Goal: Task Accomplishment & Management: Manage account settings

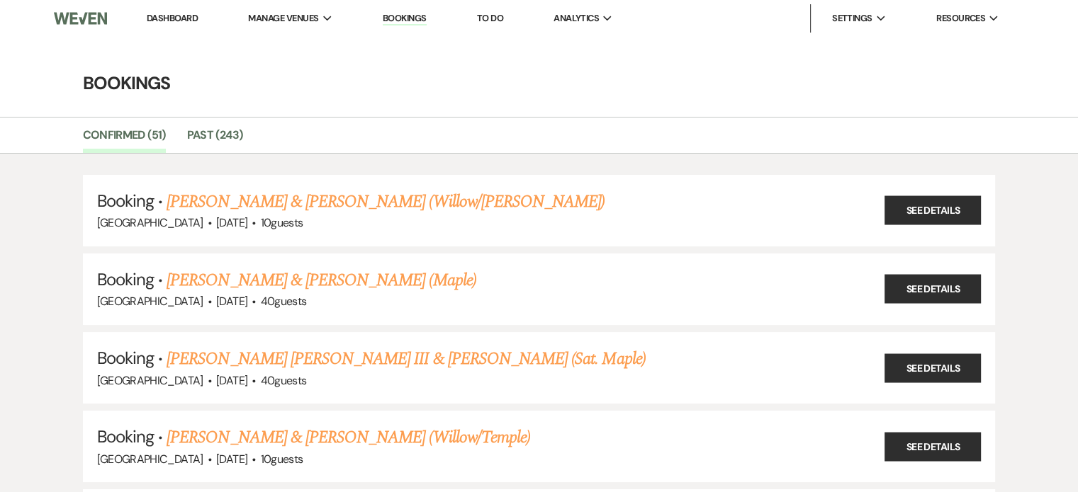
click at [150, 25] on li "Dashboard" at bounding box center [172, 18] width 65 height 28
click at [161, 16] on link "Dashboard" at bounding box center [172, 18] width 51 height 12
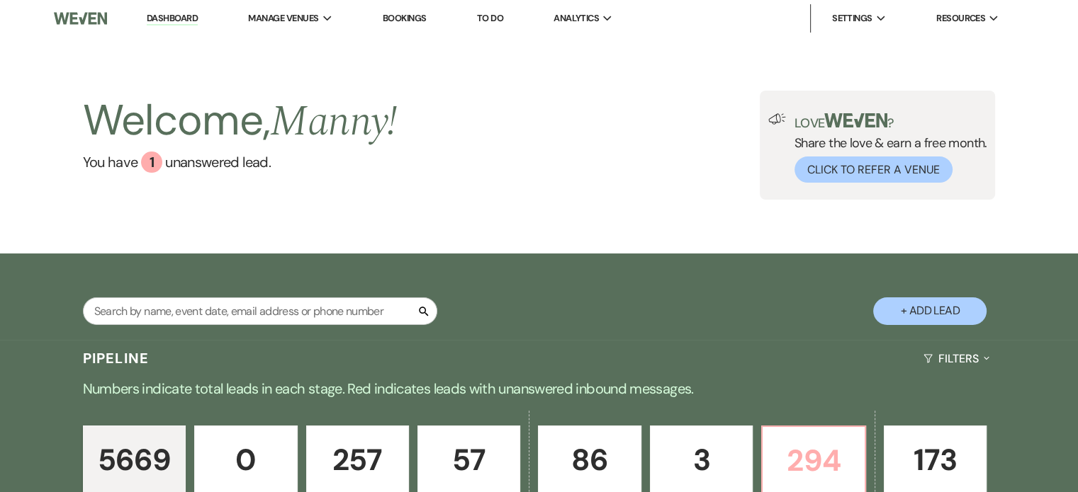
click at [828, 490] on p "Booked" at bounding box center [813, 498] width 84 height 16
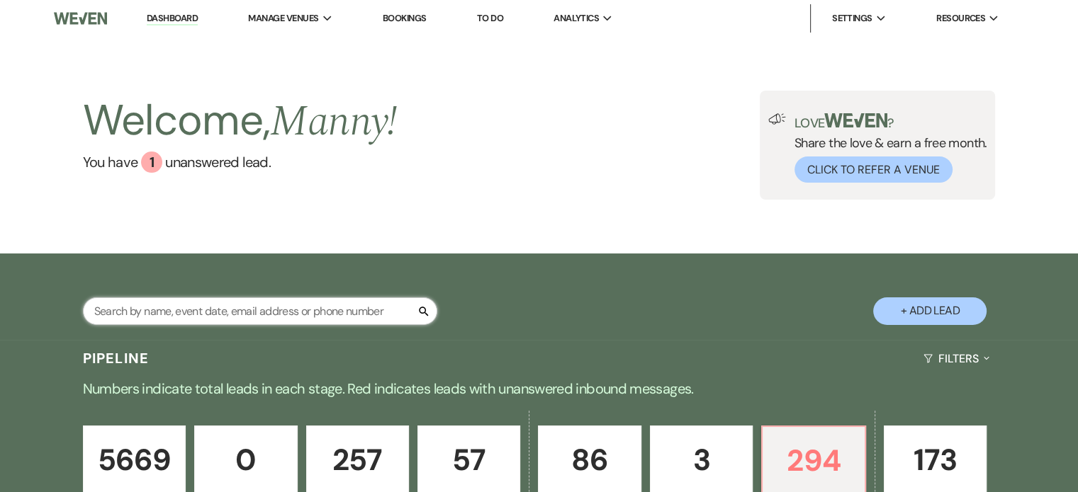
click at [315, 318] on input "text" at bounding box center [260, 312] width 354 height 28
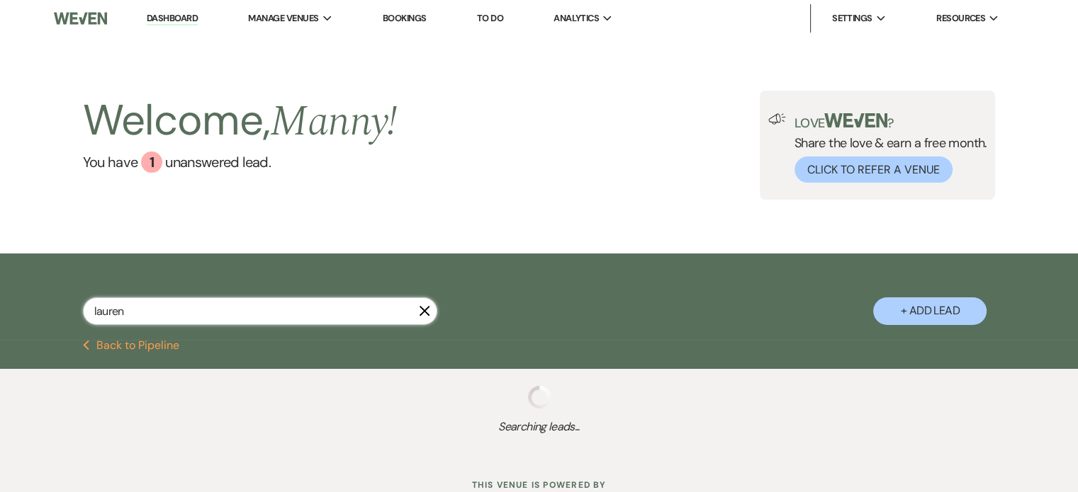
type input "lauren"
select select "2"
select select "8"
select select "6"
select select "2"
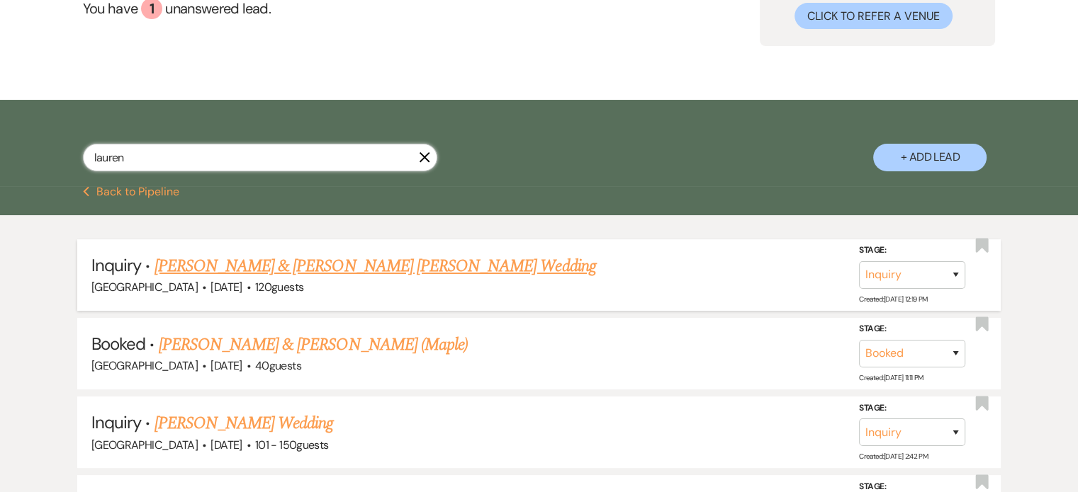
scroll to position [236, 0]
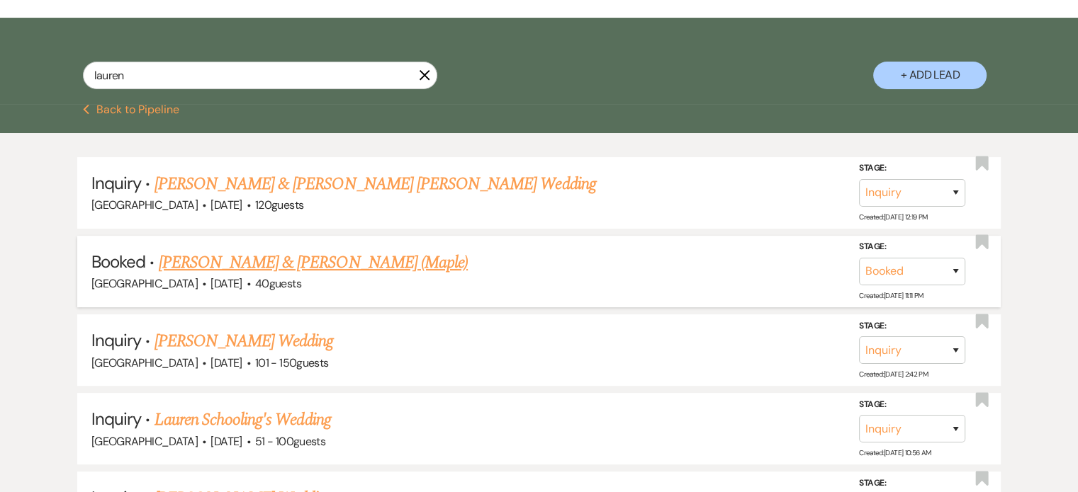
click at [269, 259] on link "[PERSON_NAME] & [PERSON_NAME] (Maple)" at bounding box center [313, 263] width 309 height 26
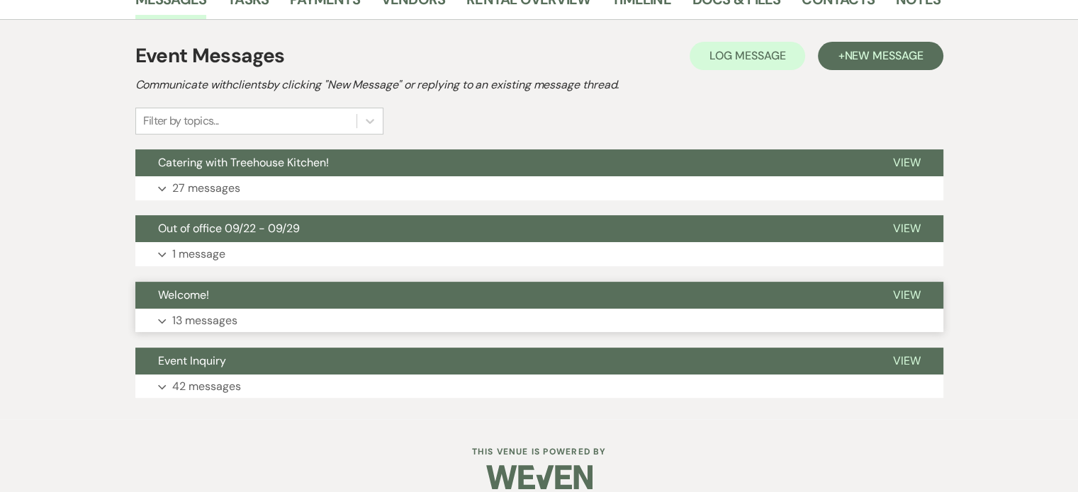
scroll to position [292, 0]
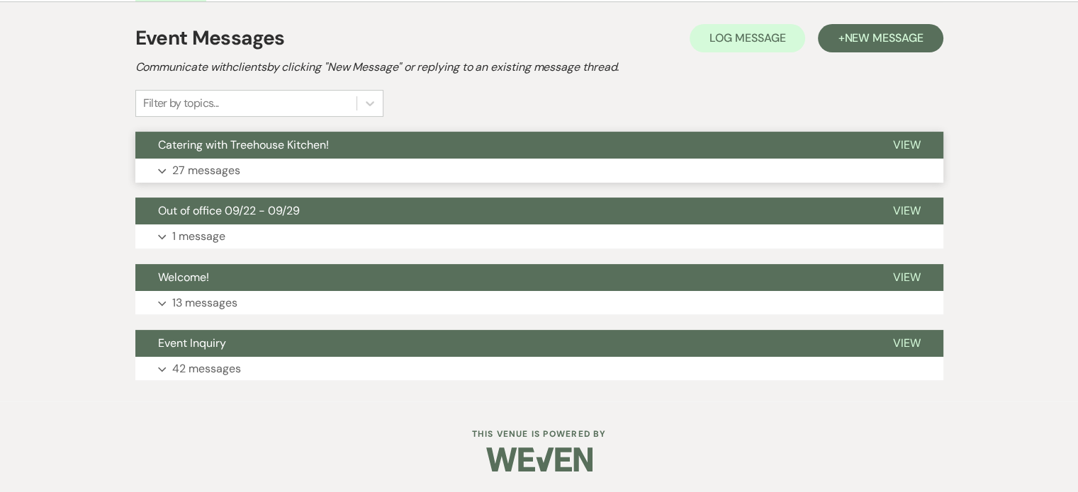
click at [203, 165] on p "27 messages" at bounding box center [206, 171] width 68 height 18
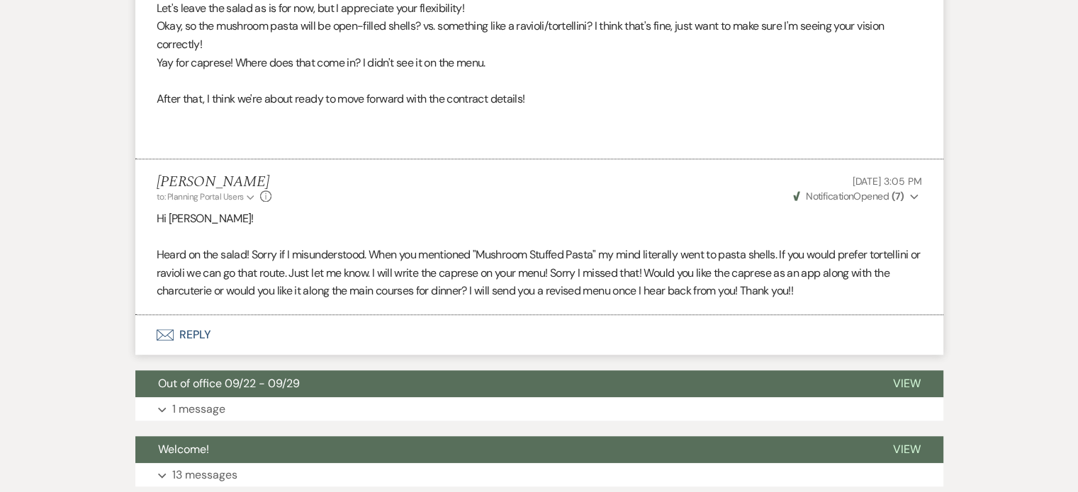
scroll to position [6522, 0]
